Goal: Contribute content: Contribute content

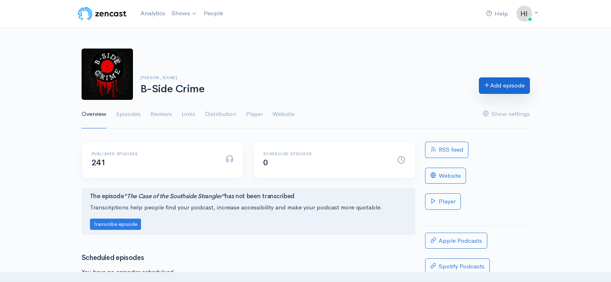
click at [503, 86] on link "Add episode" at bounding box center [504, 85] width 51 height 16
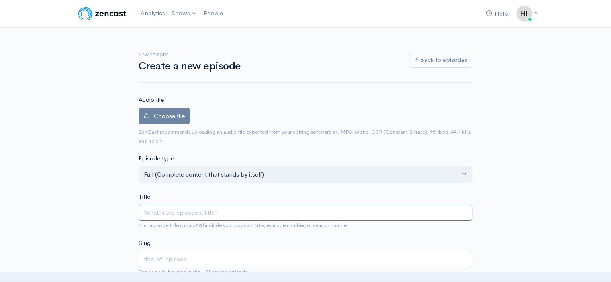
type input "T"
type input "t"
type input "The"
type input "the"
type input "The C"
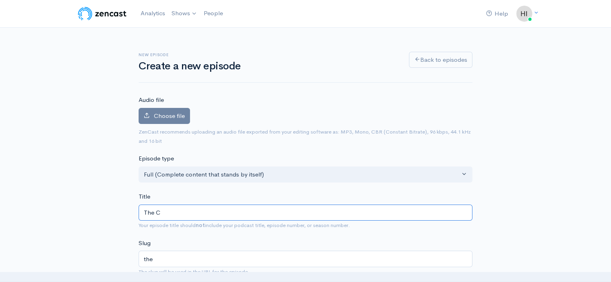
type input "the-c"
type input "The Cas"
type input "the-cas"
type input "The Case"
type input "the-case"
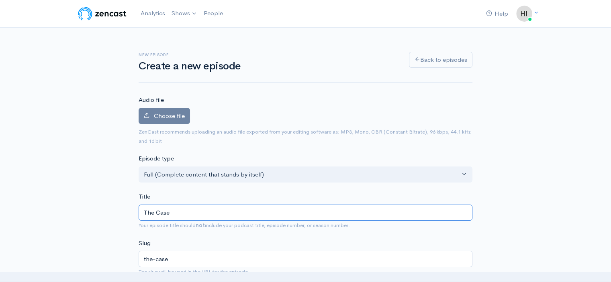
type input "The Case O"
type input "the-case-o"
type input "The Case Of"
type input "the-case-of"
type input "The Case Of T"
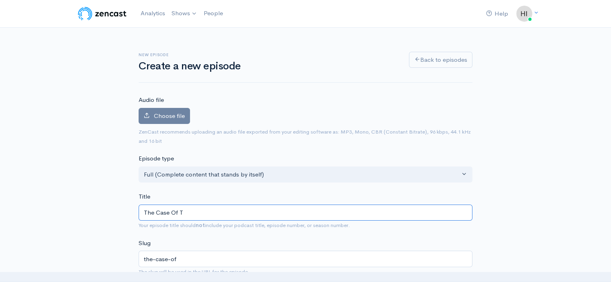
type input "the-case-of-t"
type input "The Case Of The"
type input "the-case-of-the"
type input "The Case Of The H"
type input "the-case-of-the-h"
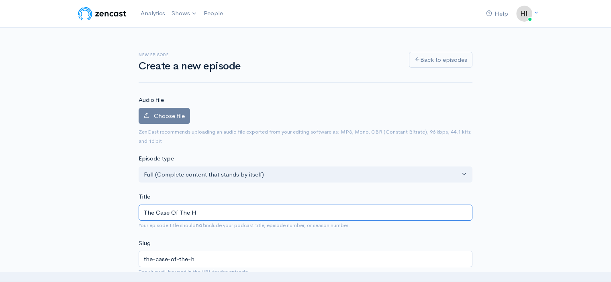
type input "The Case Of The Ho"
type input "the-case-of-the-ho"
type input "The Case Of The Hous"
type input "the-case-of-the-hous"
type input "The Case Of The House"
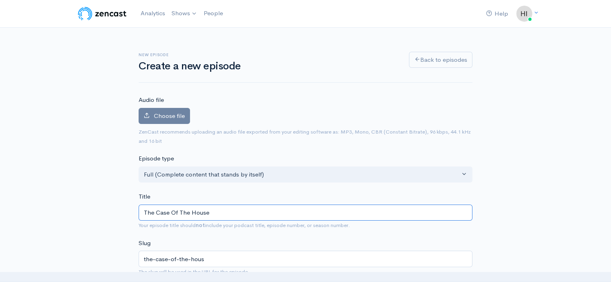
type input "the-case-of-the-house"
type input "The Case Of The House F"
type input "the-case-of-the-house-f"
type input "The Case Of The House Fi"
type input "the-case-of-the-house-fi"
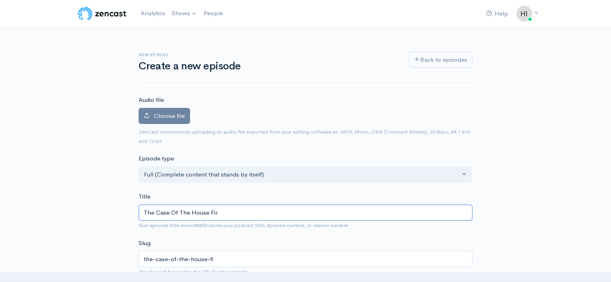
type input "The Case Of The House Fire"
type input "the-case-of-the-house-fire"
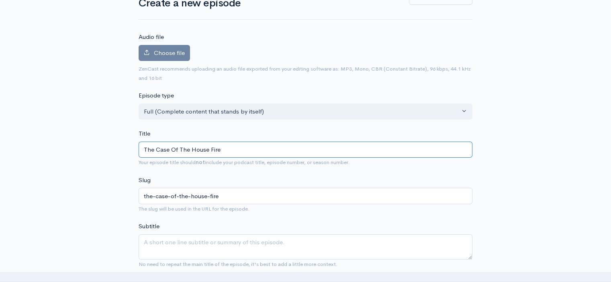
scroll to position [80, 0]
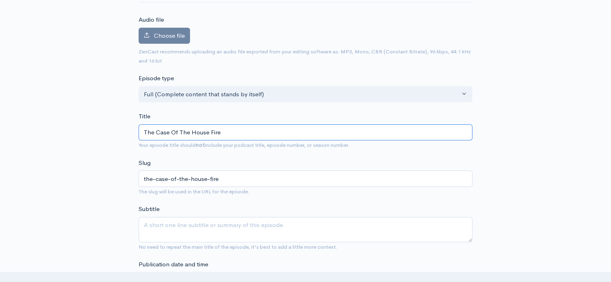
type input "The Case Of The House Fire"
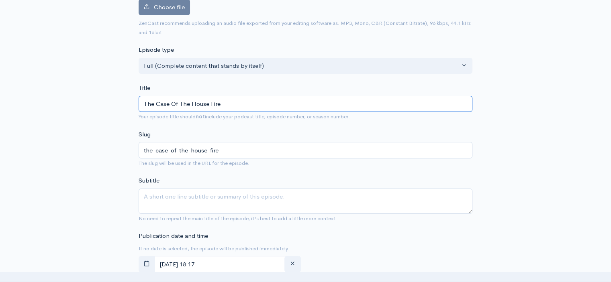
scroll to position [161, 0]
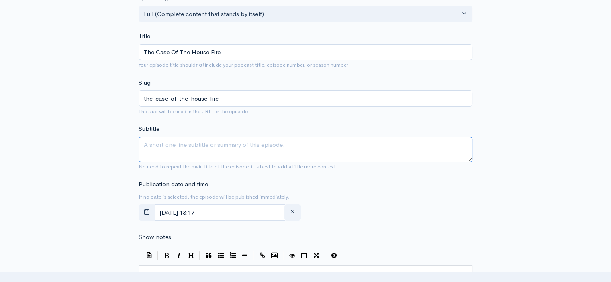
click at [145, 149] on textarea "Subtitle" at bounding box center [306, 149] width 334 height 25
paste textarea "A house fire in an affluent, gated community sends neighbors reeling when inves…"
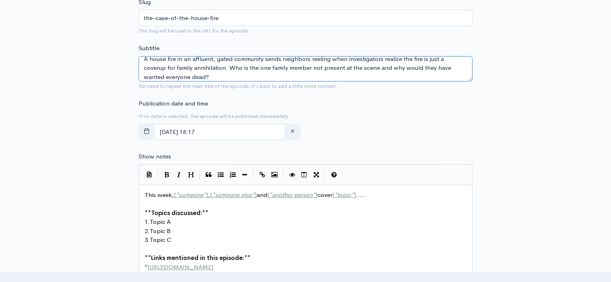
scroll to position [281, 0]
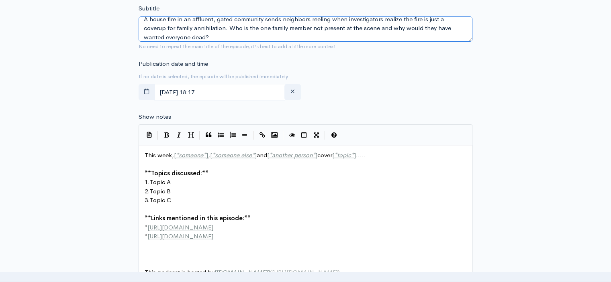
type textarea "A house fire in an affluent, gated community sends neighbors reeling when inves…"
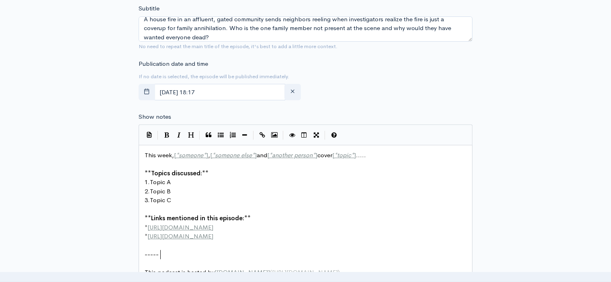
click at [182, 252] on pre "-----" at bounding box center [308, 254] width 331 height 9
paste textarea "-----"
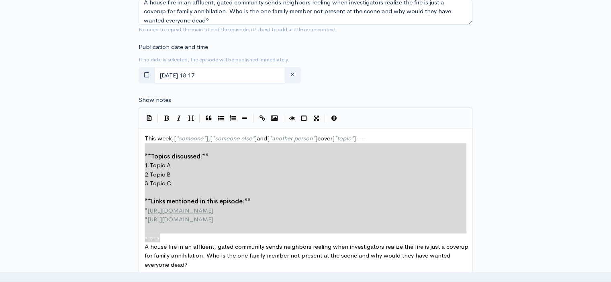
type textarea "This week, [*someone*], [*someone else*] and [*another person*] cover [*topic*]…"
drag, startPoint x: 169, startPoint y: 240, endPoint x: 133, endPoint y: 132, distance: 114.0
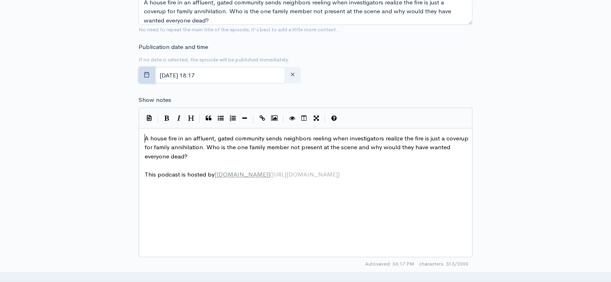
click at [143, 75] on button "button" at bounding box center [147, 75] width 16 height 16
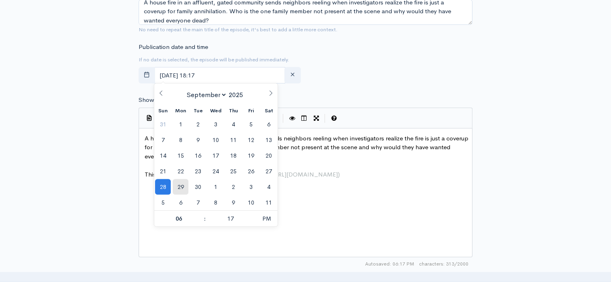
click at [179, 186] on span "29" at bounding box center [181, 187] width 16 height 16
type input "September, 29 2025 18:17"
type input "07"
type input "September, 29 2025 19:17"
type input "00"
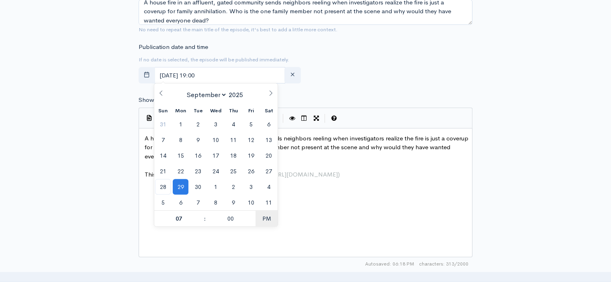
type input "[DATE] 07:00"
click at [88, 178] on div "New episode Create a new episode Back to episodes Audio file Choose file 0 ZenC…" at bounding box center [306, 128] width 458 height 797
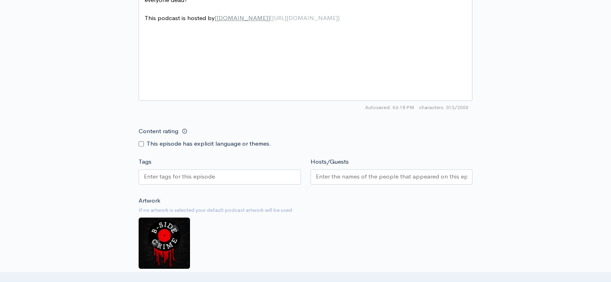
scroll to position [458, 0]
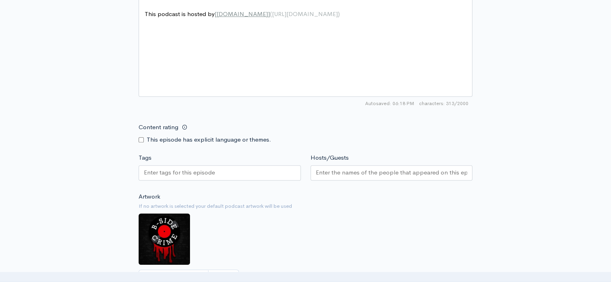
drag, startPoint x: 140, startPoint y: 137, endPoint x: 142, endPoint y: 142, distance: 6.0
click at [140, 137] on input "Content rating" at bounding box center [141, 139] width 5 height 5
checkbox input "true"
click at [160, 174] on input "Tags" at bounding box center [180, 172] width 72 height 9
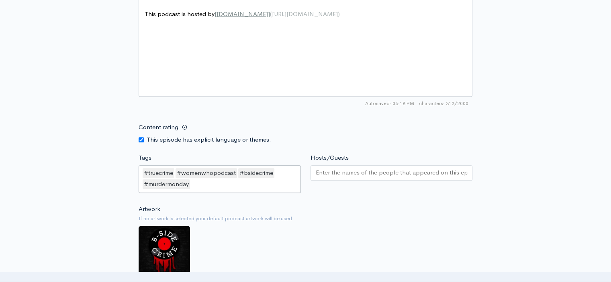
click at [325, 175] on input "Hosts/Guests" at bounding box center [392, 172] width 152 height 9
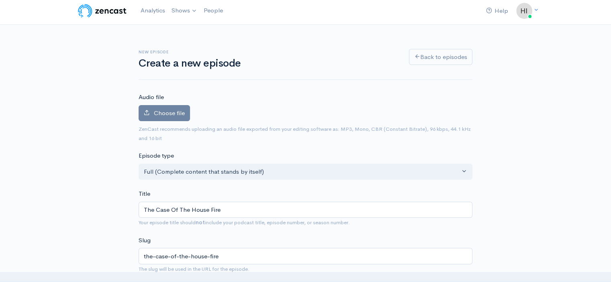
scroll to position [0, 0]
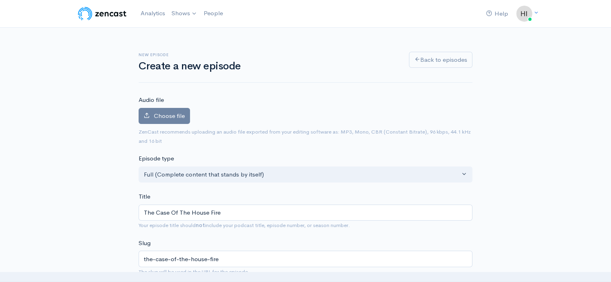
click at [173, 114] on span "Choose file" at bounding box center [169, 116] width 31 height 8
click at [0, 0] on input "Choose file" at bounding box center [0, 0] width 0 height 0
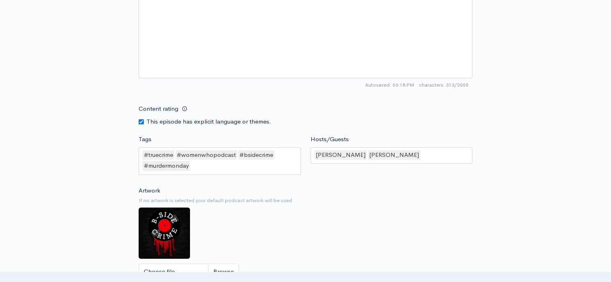
scroll to position [642, 0]
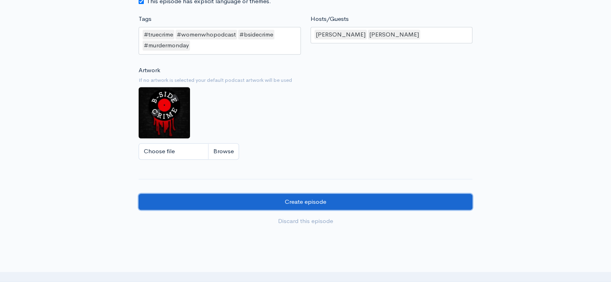
click at [303, 201] on input "Create episode" at bounding box center [306, 202] width 334 height 16
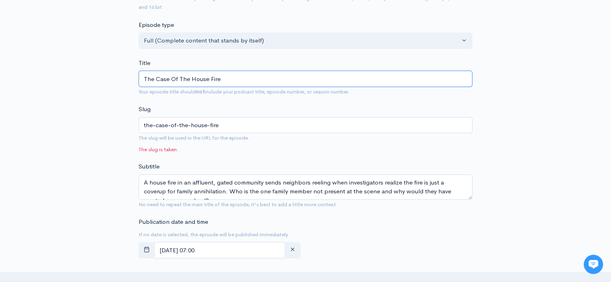
click at [190, 78] on input "The Case Of The House Fire" at bounding box center [306, 79] width 334 height 16
type input "The Case Of The mHouse Fire"
type input "the-case-of-the-mhouse-fire"
type input "The Case Of The mYSHouse Fire"
type input "the-case-of-the-myshouse-fire"
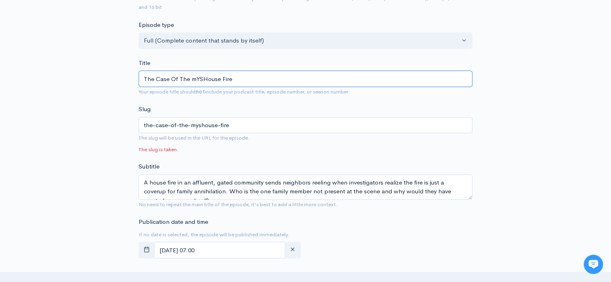
type input "The Case Of The mYSTHouse Fire"
type input "the-case-of-the-mysthouse-fire"
type input "The Case Of The mYSTERHouse Fire"
type input "the-case-of-the-mysterhouse-fire"
type input "The Case Of TheHouse Fire"
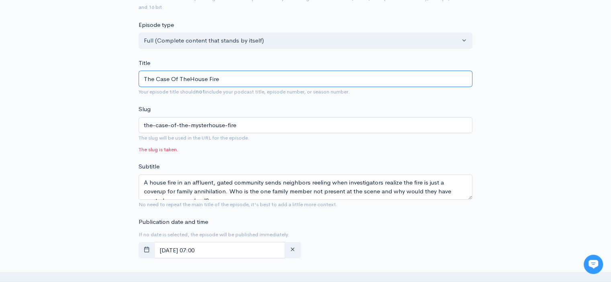
type input "the-case-of-thehouse-fire"
type input "The Case Of The House Fire"
type input "the-case-of-the-house-fire"
type input "The Case Of The MHouse Fire"
type input "the-case-of-the-mhouse-fire"
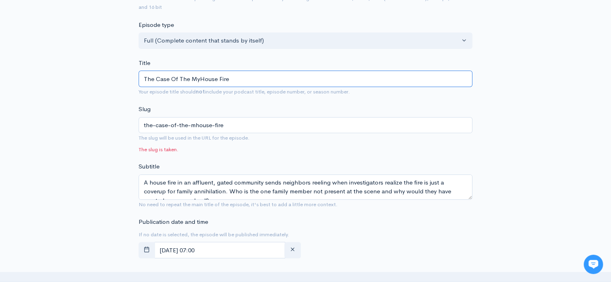
type input "The Case Of The MysHouse Fire"
type input "the-case-of-the-myshouse-fire"
type input "The Case Of The MystHouse Fire"
type input "the-case-of-the-mysthouse-fire"
type input "The Case Of The MysteHouse Fire"
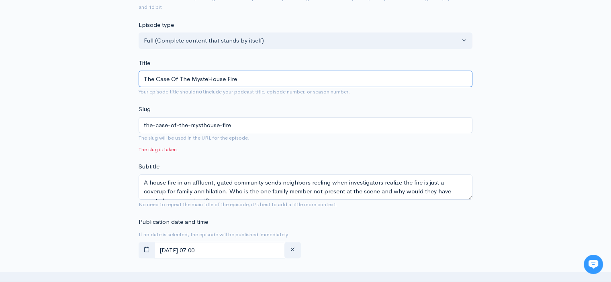
type input "the-case-of-the-mystehouse-fire"
type input "The Case Of The MysteriHouse Fire"
type input "the-case-of-the-mysterihouse-fire"
type input "The Case Of The MysteriouHouse Fire"
type input "the-case-of-the-mysteriouhouse-fire"
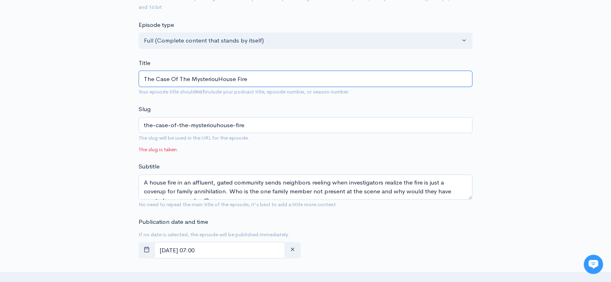
type input "The Case Of The MysteriousHouse Fire"
type input "the-case-of-the-mysterioushouse-fire"
type input "The Case Of The Mysterious House Fire"
type input "the-case-of-the-mysterious-house-fire"
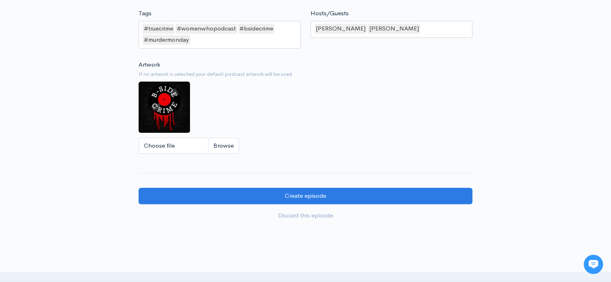
scroll to position [694, 0]
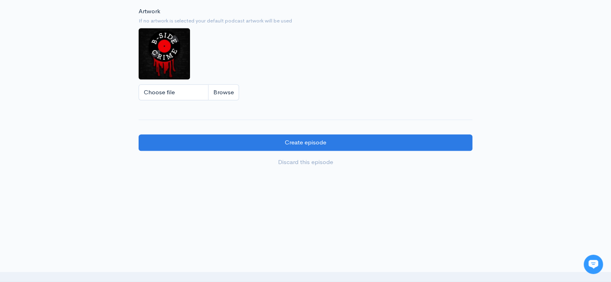
type input "The Case Of The Mysterious House Fire"
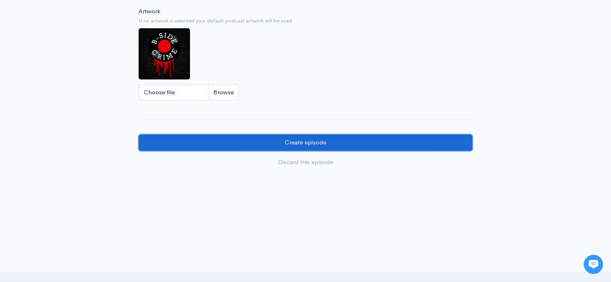
click at [307, 141] on input "Create episode" at bounding box center [306, 142] width 334 height 16
